Goal: Check status

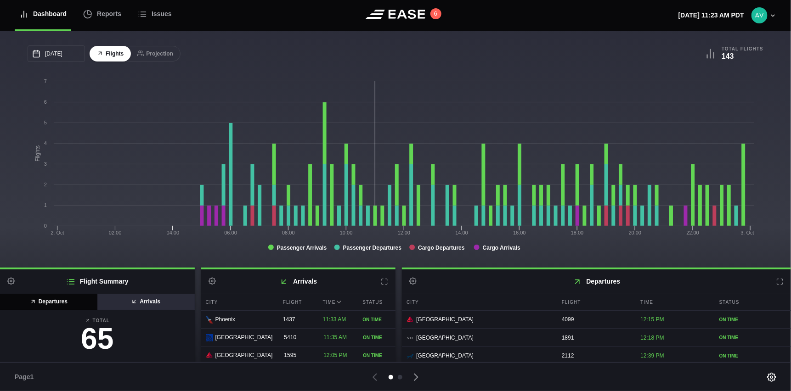
click at [146, 298] on button "Arrivals" at bounding box center [146, 302] width 98 height 16
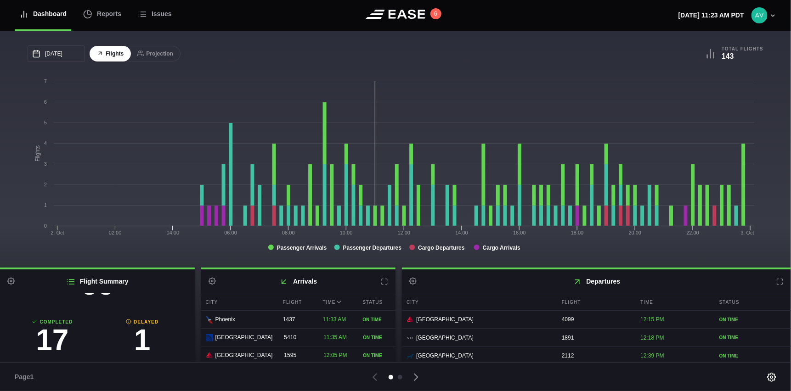
scroll to position [105, 0]
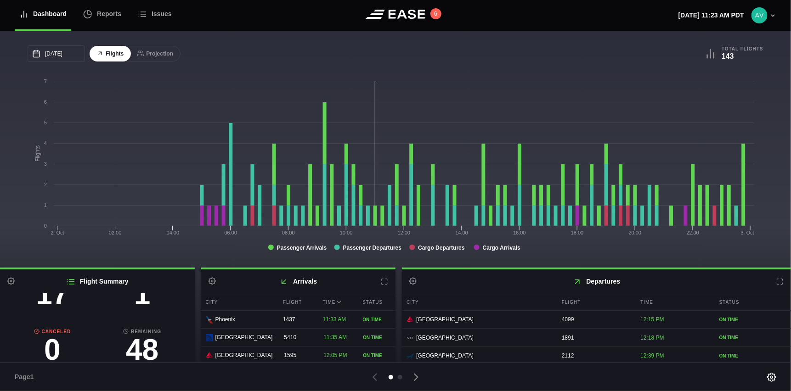
click at [140, 300] on h3 "1" at bounding box center [142, 294] width 90 height 29
select select "passenger"
select select "DELAYED"
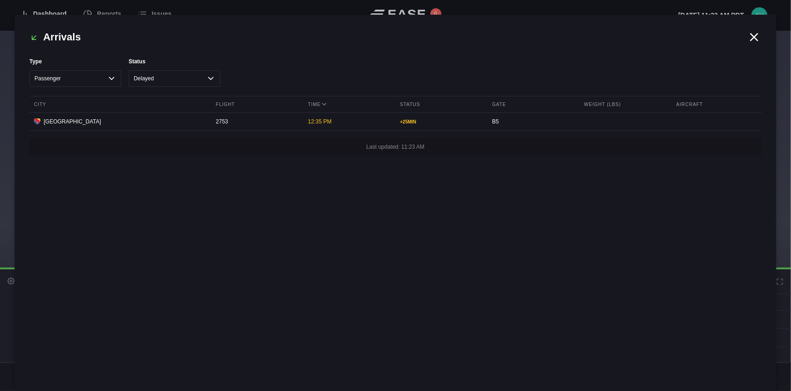
click at [756, 45] on div "Arrivals Type All Cargo Passenger Status All Cancelled Completed Delayed On Tim…" at bounding box center [395, 203] width 761 height 376
click at [758, 41] on icon at bounding box center [754, 37] width 14 height 14
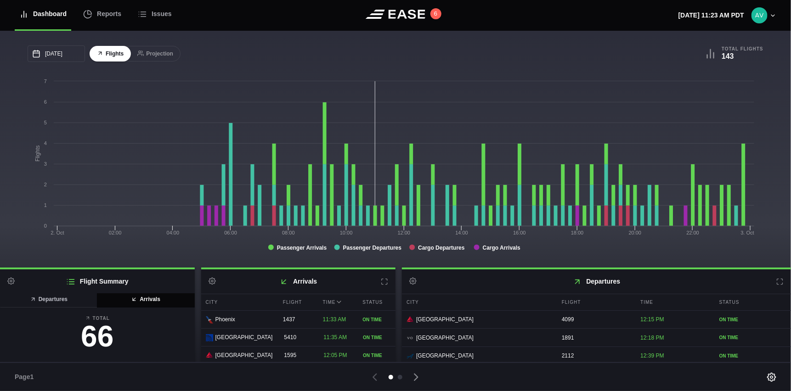
scroll to position [0, 0]
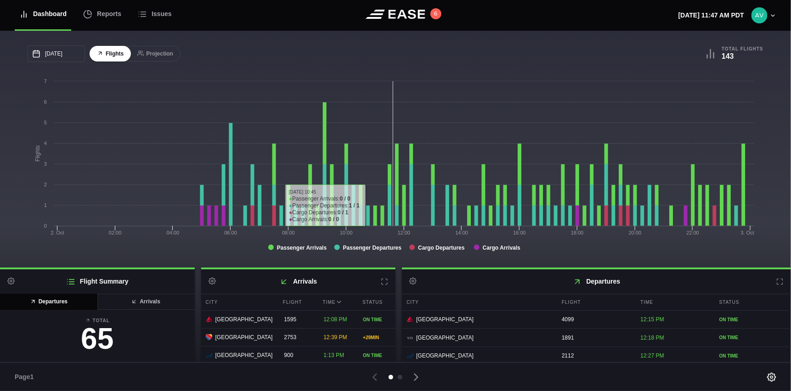
click at [384, 281] on icon at bounding box center [384, 281] width 7 height 7
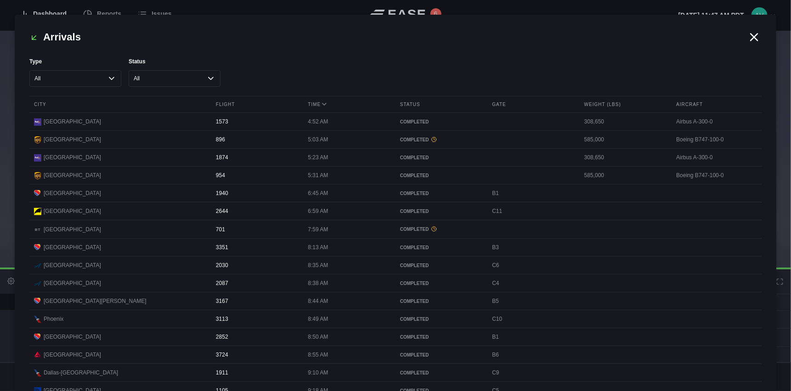
click at [751, 38] on icon at bounding box center [754, 37] width 7 height 7
